Goal: Use online tool/utility: Utilize a website feature to perform a specific function

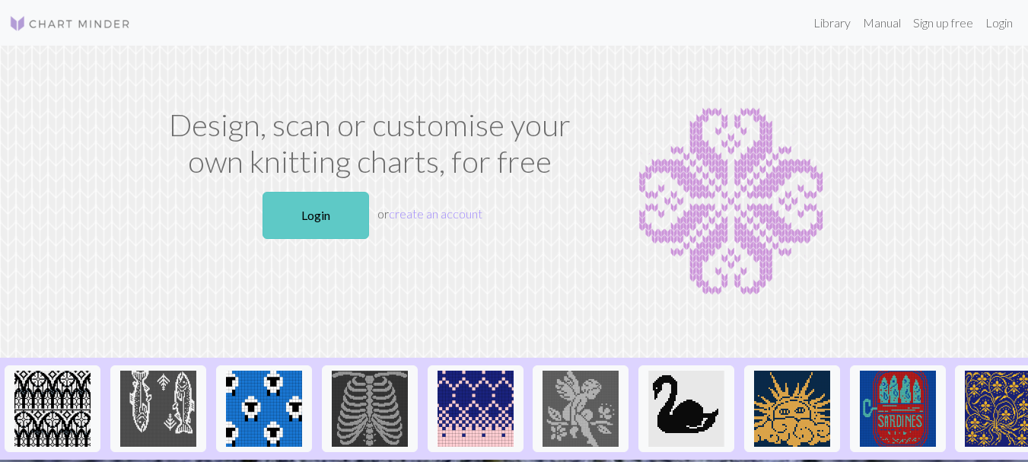
click at [333, 215] on link "Login" at bounding box center [316, 215] width 107 height 47
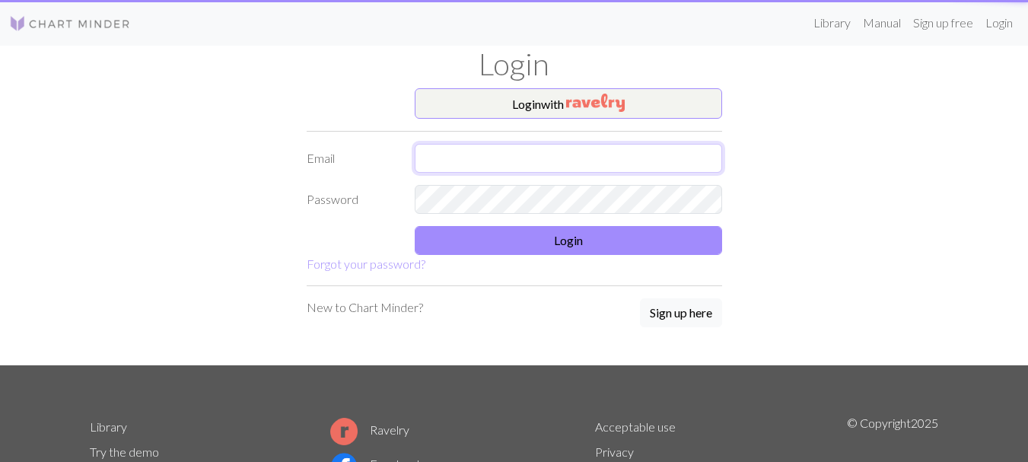
type input "[EMAIL_ADDRESS][DOMAIN_NAME]"
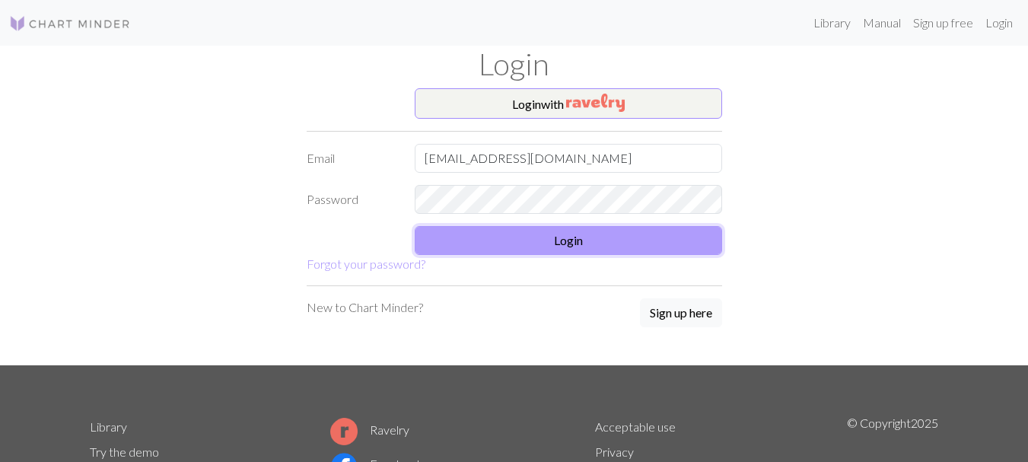
click at [537, 235] on button "Login" at bounding box center [568, 240] width 307 height 29
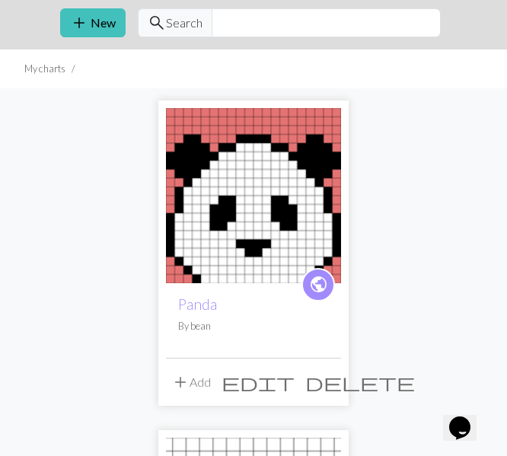
scroll to position [48, 0]
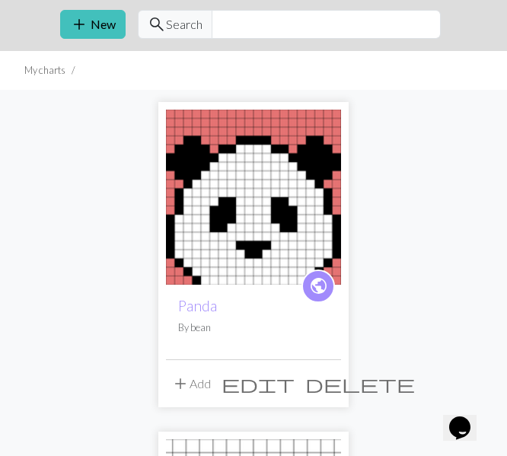
click at [278, 231] on img at bounding box center [253, 197] width 175 height 175
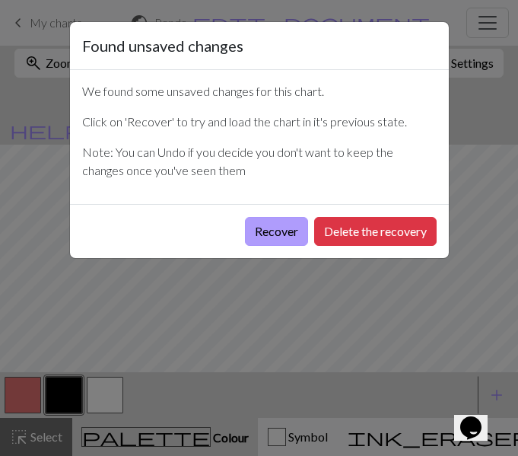
click at [277, 231] on button "Recover" at bounding box center [276, 231] width 63 height 29
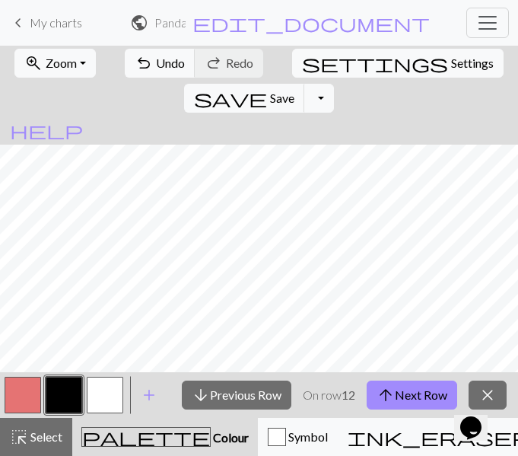
scroll to position [4, 196]
click at [390, 398] on span "arrow_upward" at bounding box center [386, 394] width 18 height 21
click at [414, 389] on button "arrow_upward Next Row" at bounding box center [412, 395] width 91 height 29
click at [396, 398] on button "arrow_upward Next Row" at bounding box center [412, 395] width 91 height 29
click at [381, 392] on span "arrow_upward" at bounding box center [386, 394] width 18 height 21
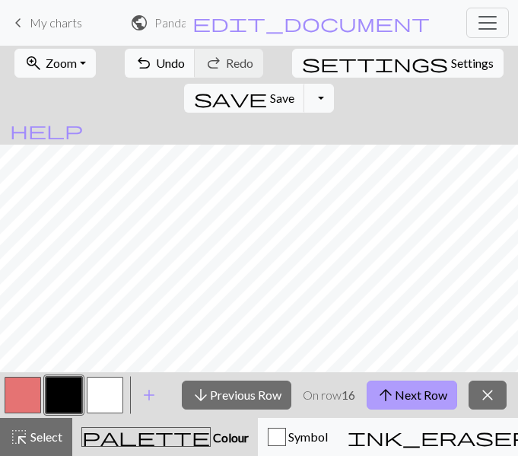
click at [382, 393] on span "arrow_upward" at bounding box center [386, 394] width 18 height 21
